Goal: Task Accomplishment & Management: Manage account settings

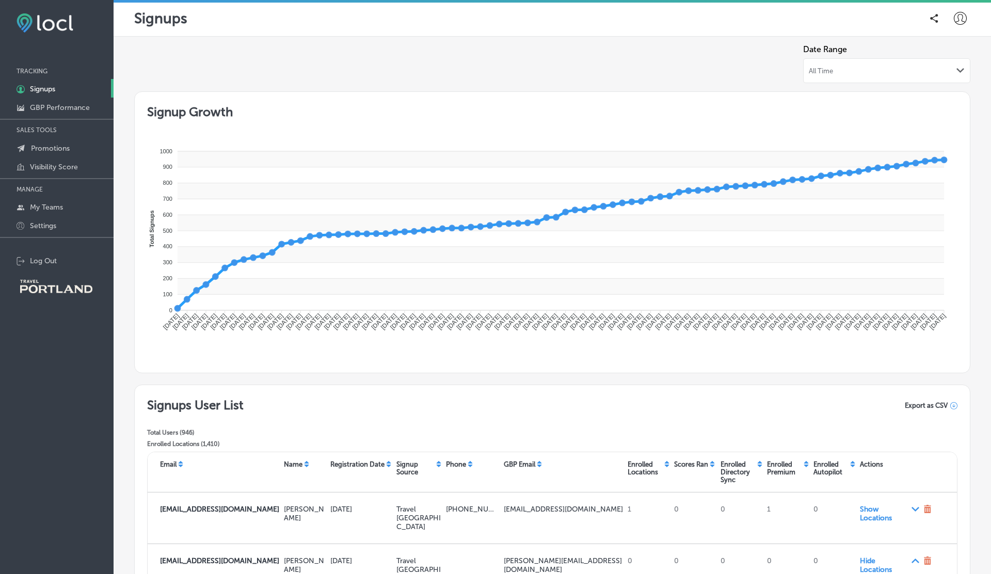
click at [958, 72] on icon "Path Created with Sketch." at bounding box center [960, 70] width 8 height 5
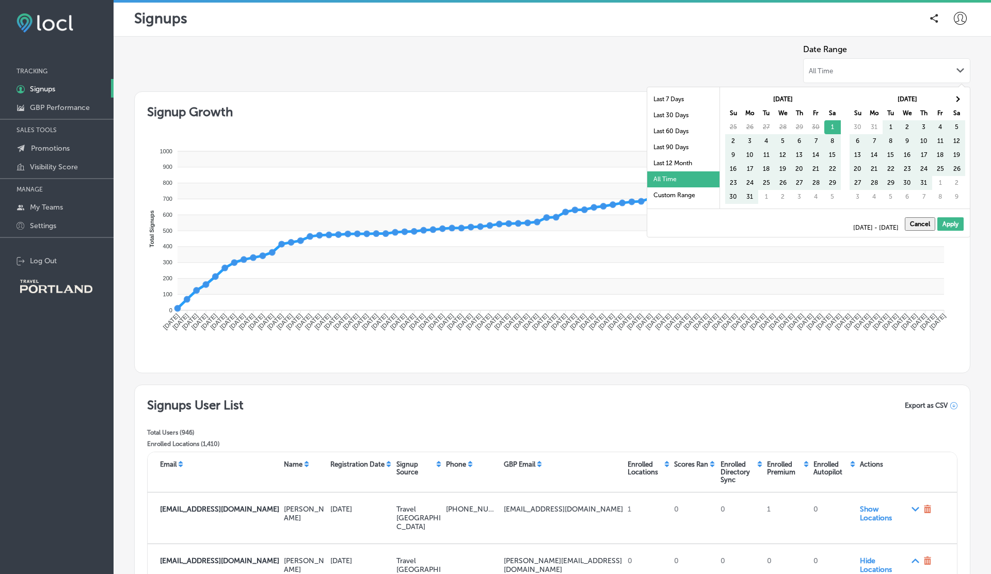
click at [962, 24] on icon at bounding box center [960, 18] width 13 height 13
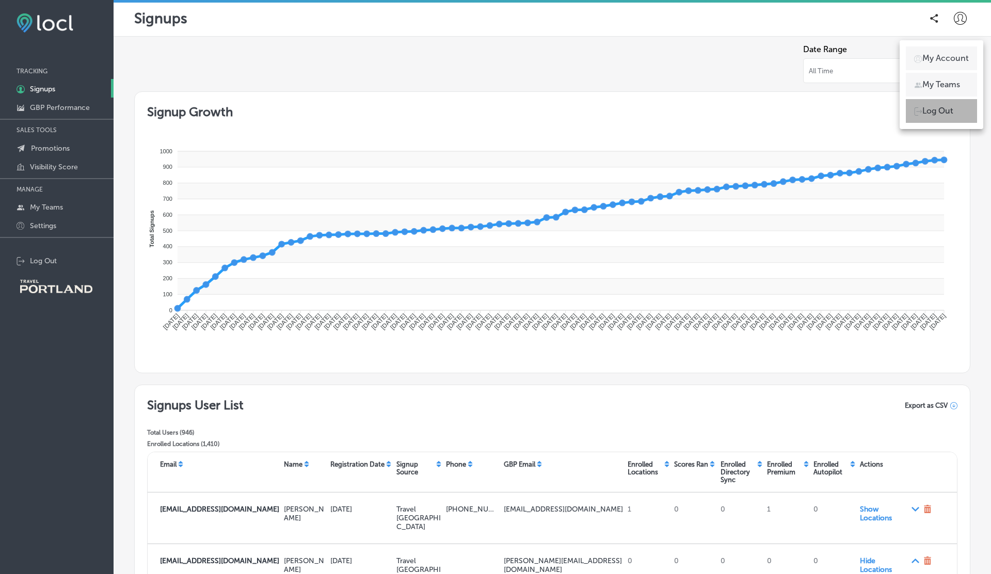
click at [936, 107] on p "Log Out" at bounding box center [937, 111] width 31 height 12
